Goal: Find specific page/section: Find specific page/section

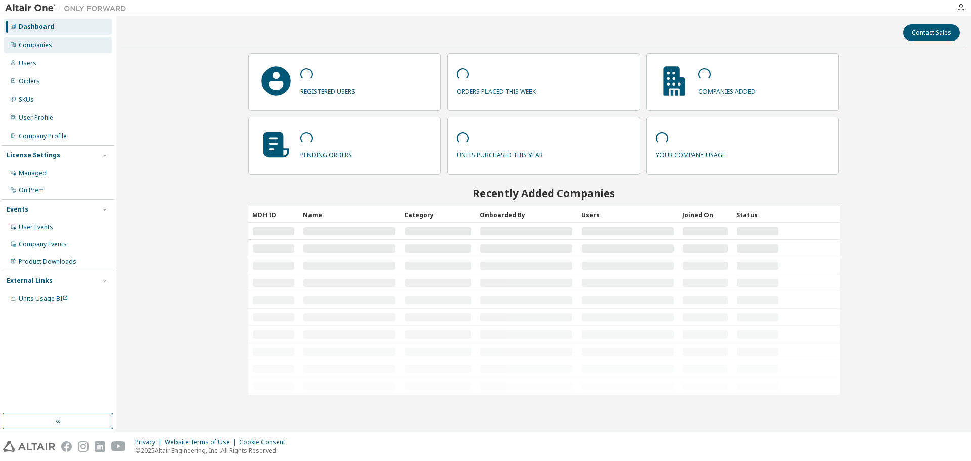
click at [46, 47] on div "Companies" at bounding box center [35, 45] width 33 height 8
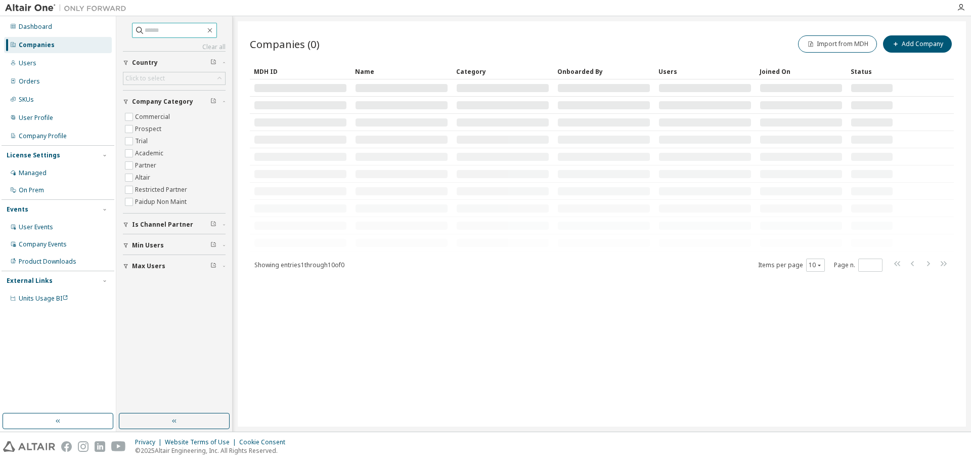
click at [160, 28] on input "text" at bounding box center [175, 30] width 61 height 10
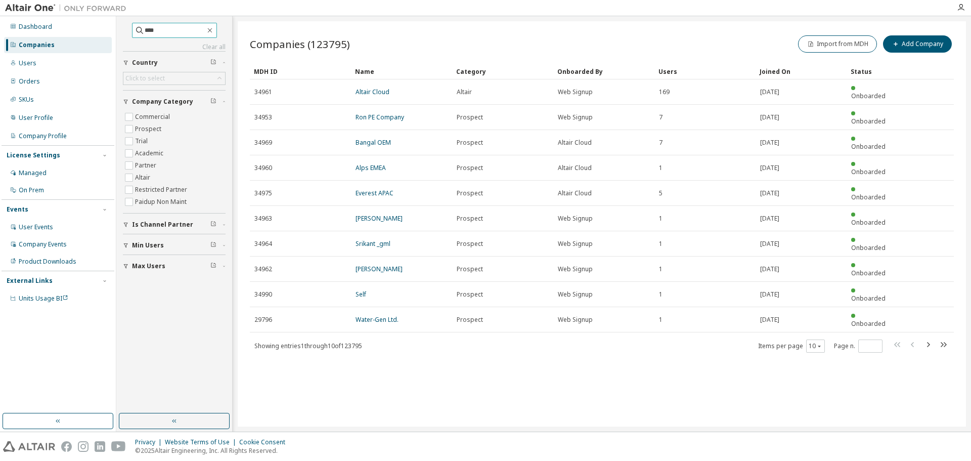
type input "****"
